Goal: Task Accomplishment & Management: Manage account settings

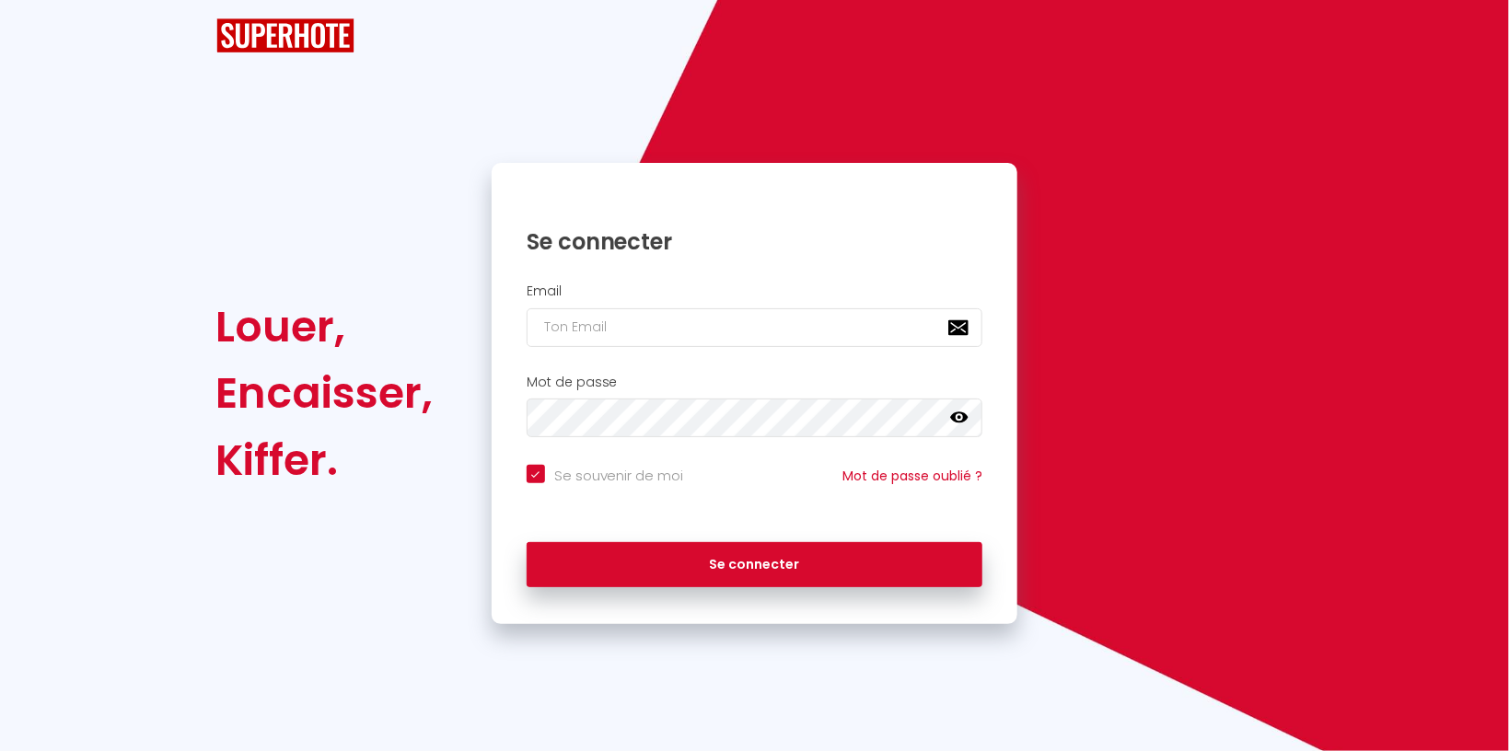
checkbox input "true"
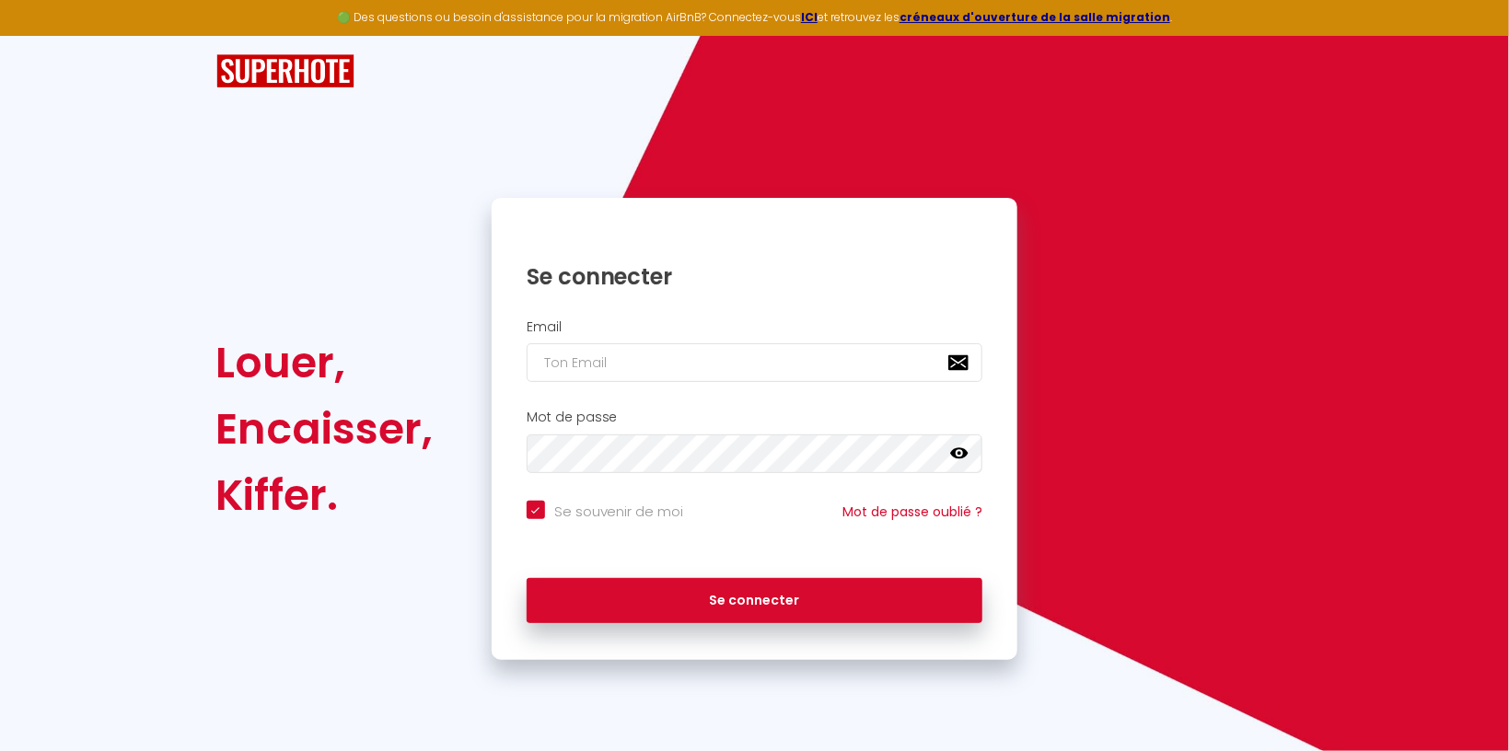
type input "[EMAIL_ADDRESS][DOMAIN_NAME]"
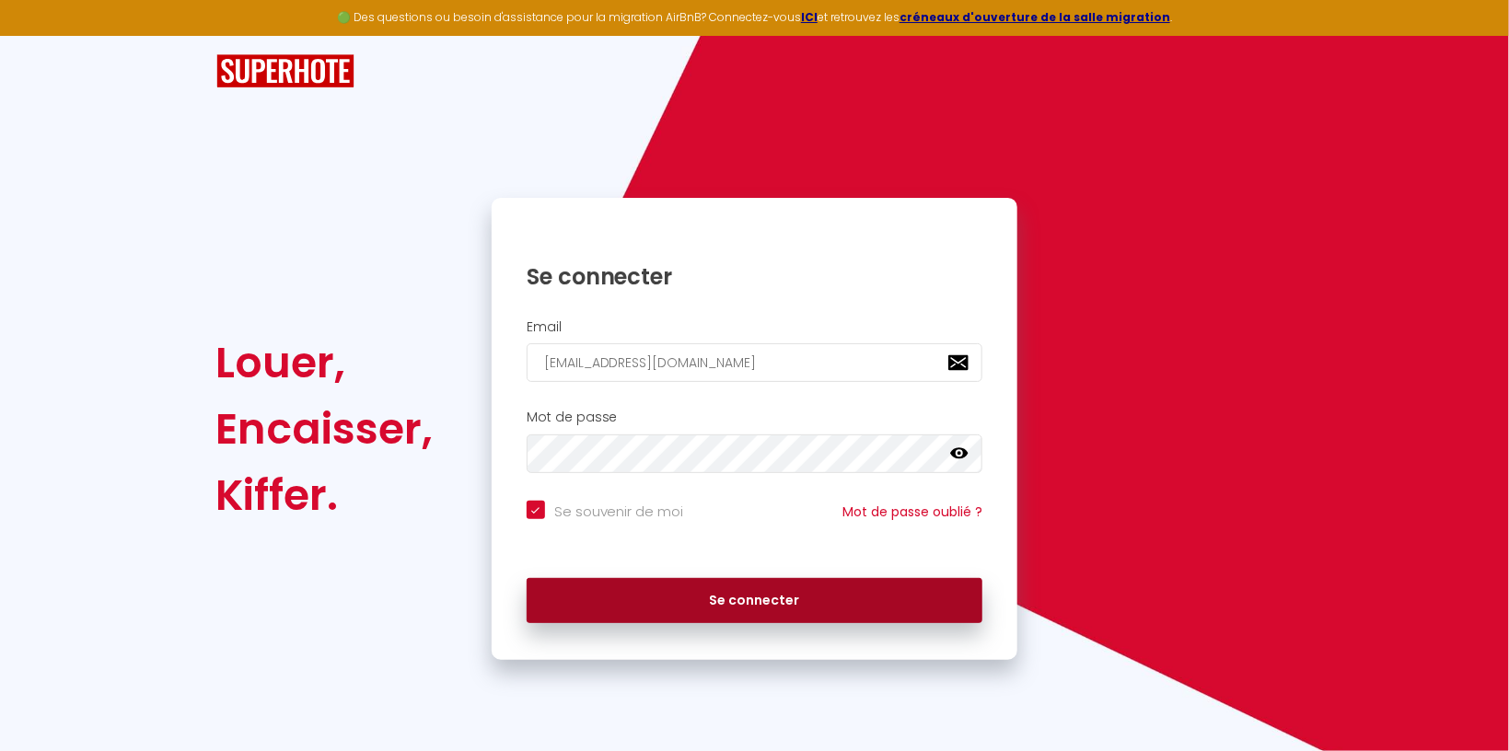
click at [685, 603] on button "Se connecter" at bounding box center [755, 601] width 457 height 46
checkbox input "true"
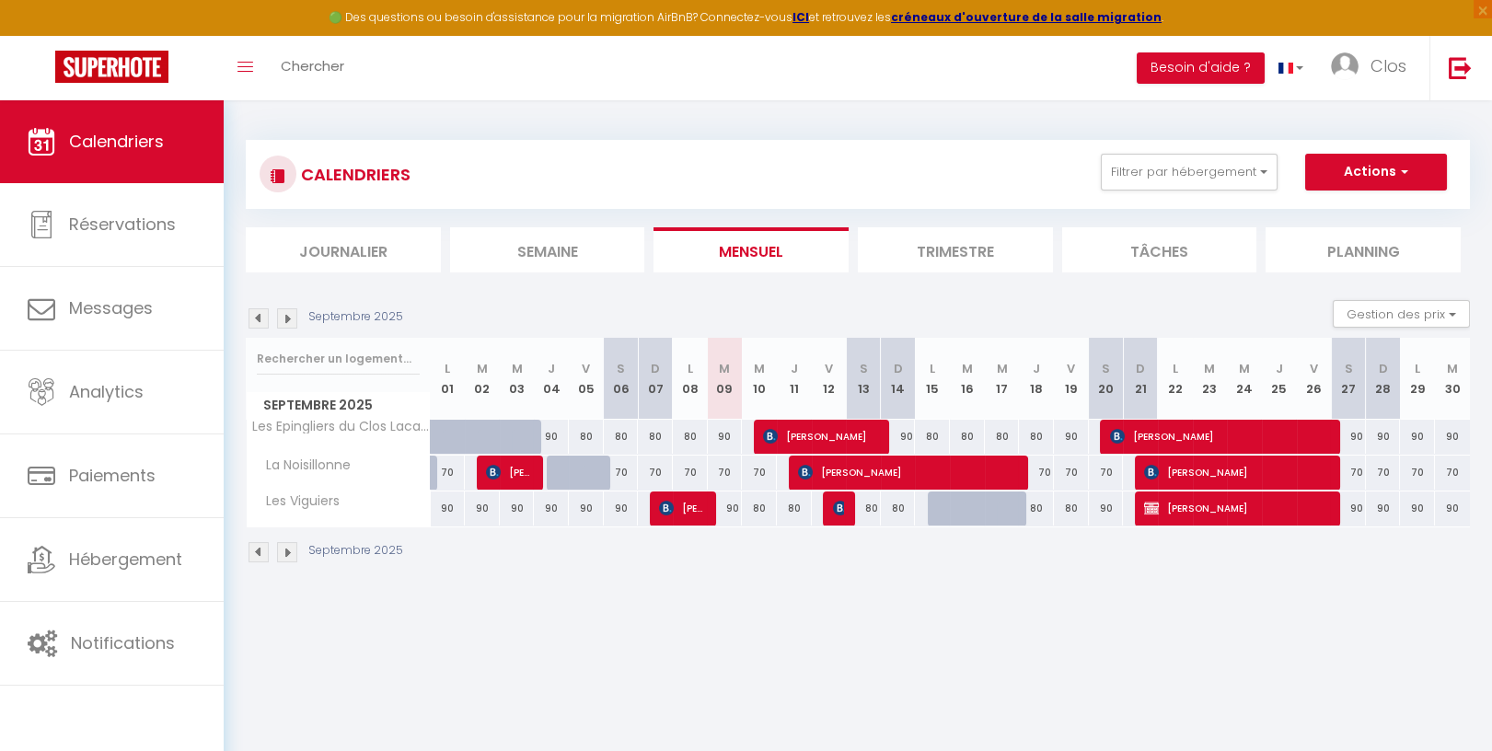
click at [733, 508] on div "90" at bounding box center [725, 509] width 35 height 34
type input "90"
type input "[DATE]"
type input "Mer 10 Septembre 2025"
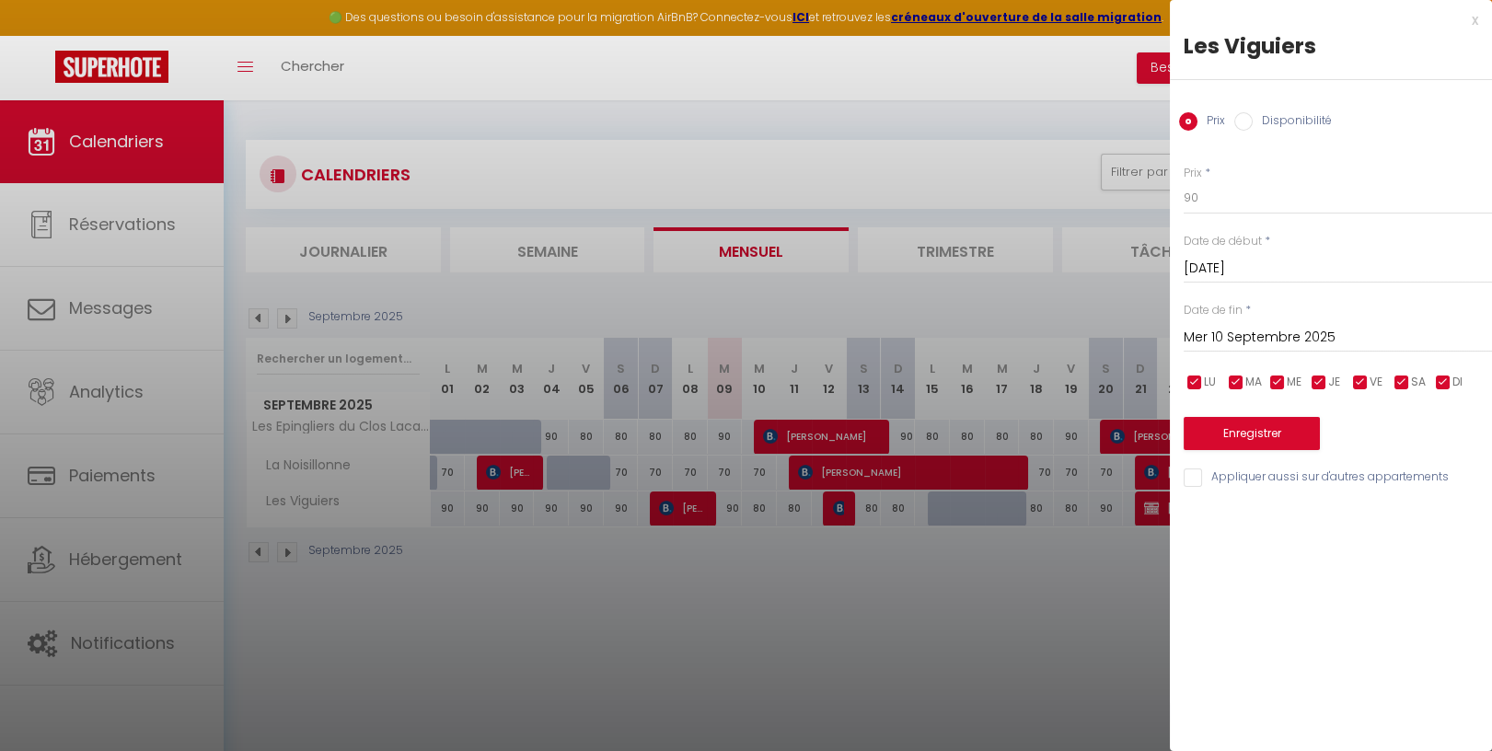
click at [1245, 115] on input "Disponibilité" at bounding box center [1243, 121] width 18 height 18
radio input "true"
radio input "false"
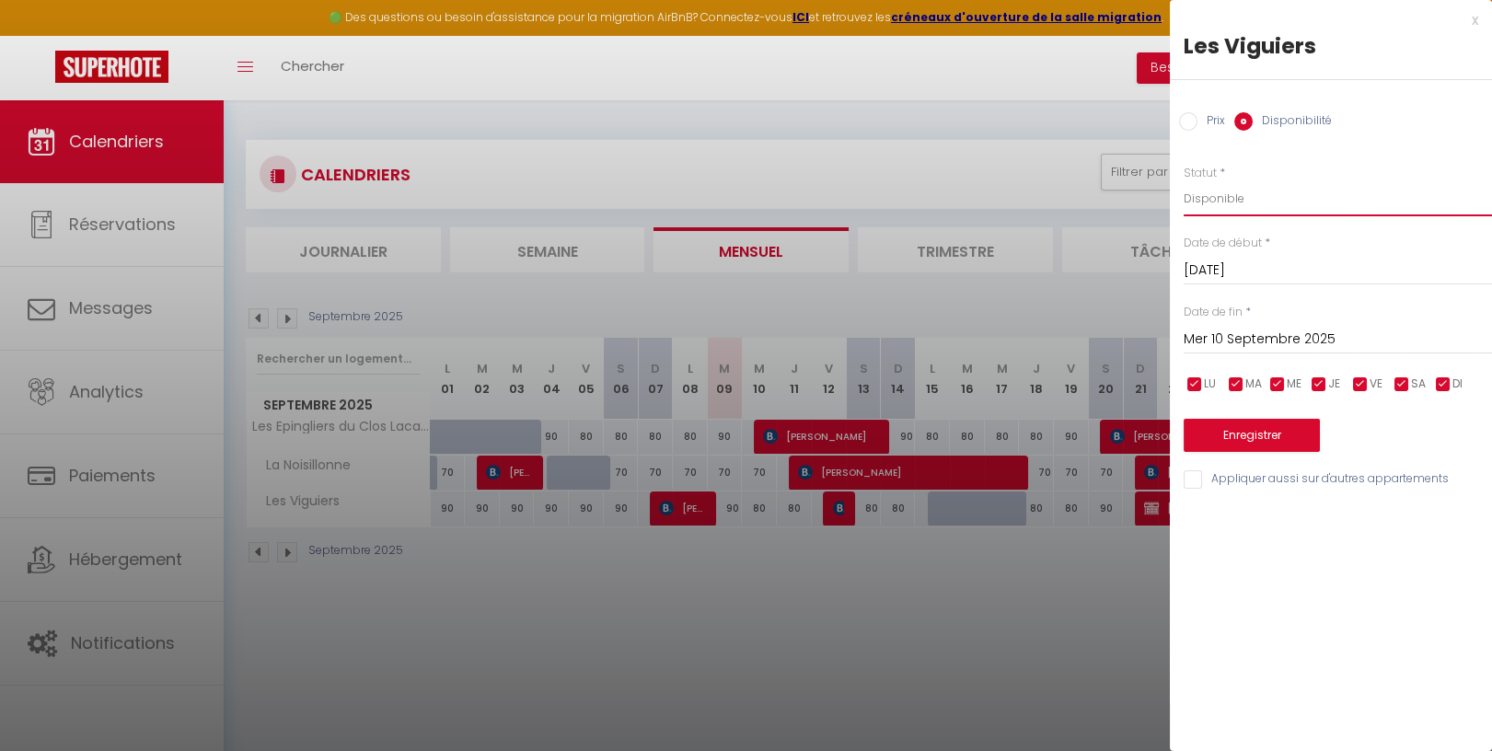
click at [1184, 181] on select "Disponible Indisponible" at bounding box center [1338, 198] width 308 height 35
select select "0"
click option "Indisponible" at bounding box center [0, 0] width 0 height 0
click at [1266, 434] on button "Enregistrer" at bounding box center [1252, 435] width 136 height 33
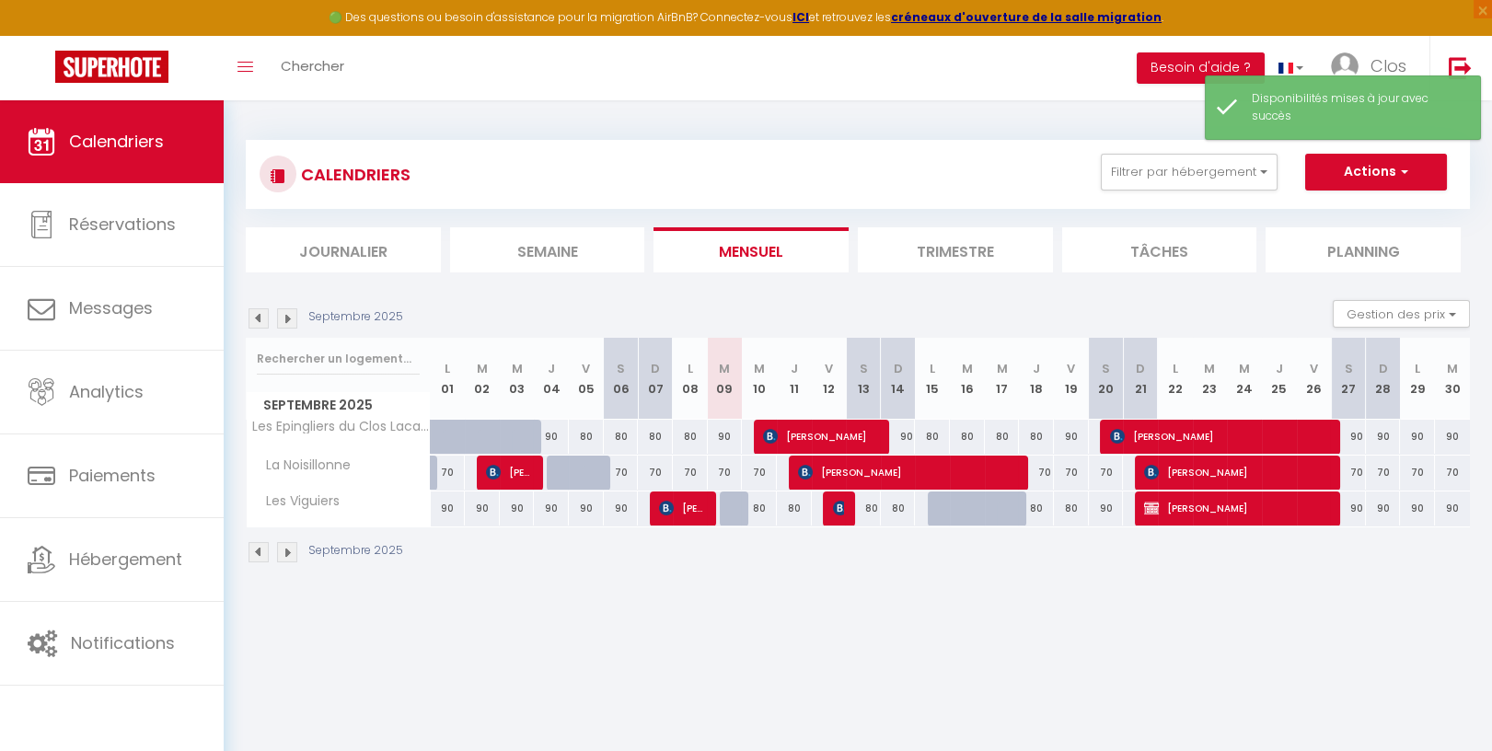
drag, startPoint x: 836, startPoint y: 623, endPoint x: 826, endPoint y: 631, distance: 13.1
click at [837, 623] on body "🟢 Des questions ou besoin d'assistance pour la migration AirBnB? Connectez-vous…" at bounding box center [746, 475] width 1492 height 751
